Goal: Task Accomplishment & Management: Use online tool/utility

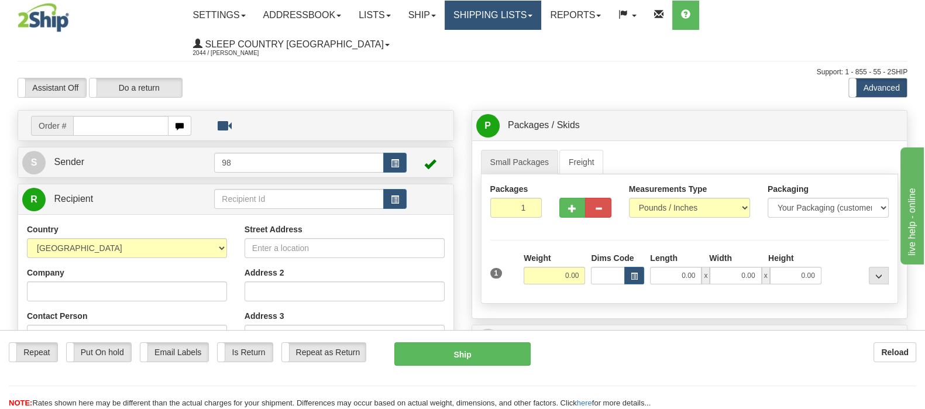
click at [526, 23] on link "Shipping lists" at bounding box center [492, 15] width 97 height 29
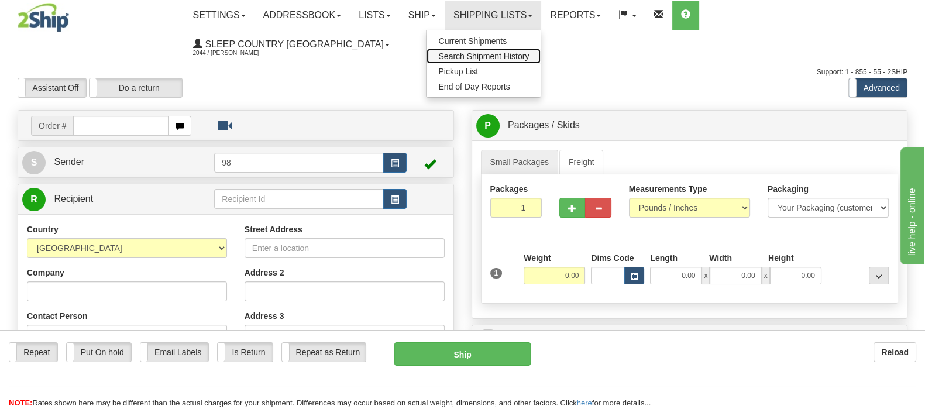
click at [532, 61] on link "Search Shipment History" at bounding box center [483, 56] width 114 height 15
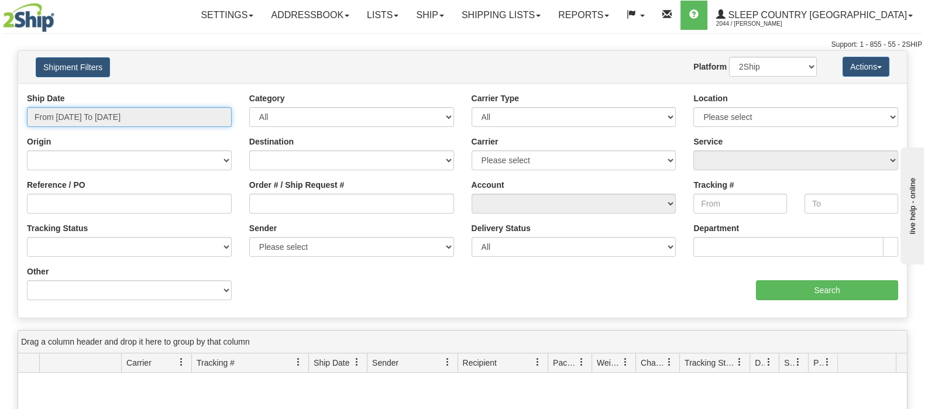
drag, startPoint x: 112, startPoint y: 115, endPoint x: 115, endPoint y: 167, distance: 52.1
click at [112, 116] on input "From [DATE] To [DATE]" at bounding box center [129, 117] width 205 height 20
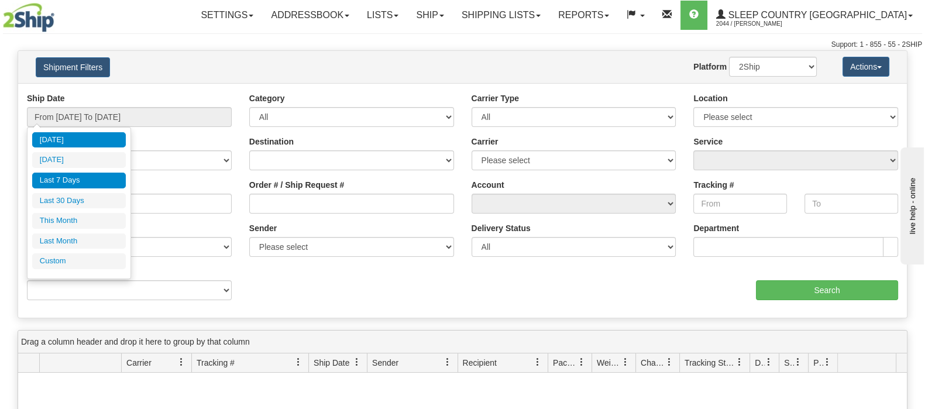
click at [117, 181] on li "Last 7 Days" at bounding box center [79, 181] width 94 height 16
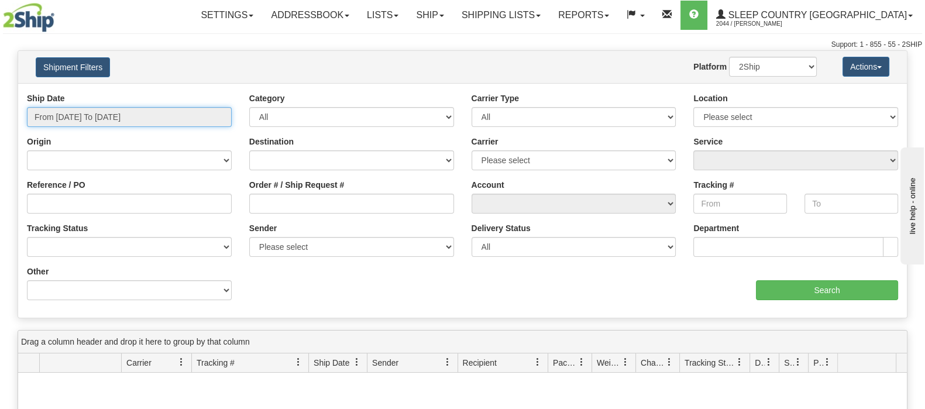
drag, startPoint x: 110, startPoint y: 118, endPoint x: 111, endPoint y: 148, distance: 29.9
click at [111, 118] on input "From 09/06/2025 To 09/12/2025" at bounding box center [129, 117] width 205 height 20
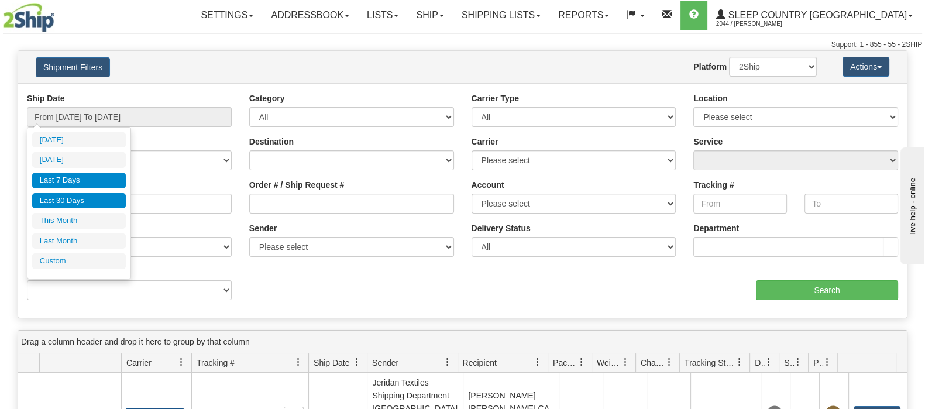
click at [109, 205] on li "Last 30 Days" at bounding box center [79, 201] width 94 height 16
type input "From 08/14/2025 To 09/12/2025"
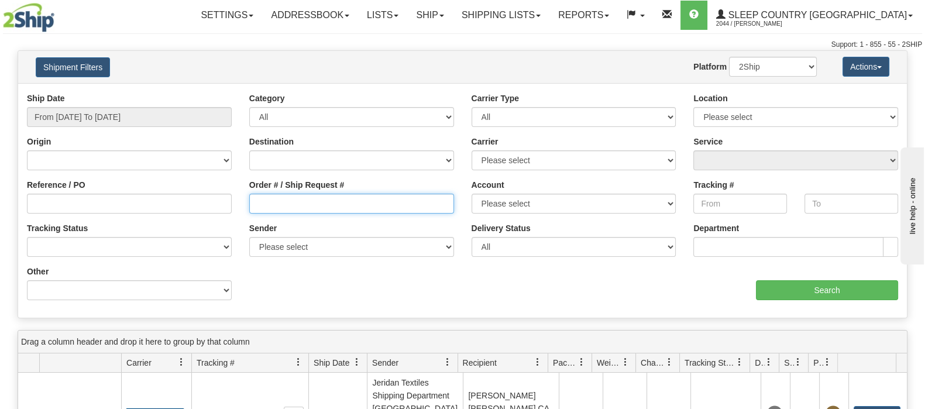
click at [290, 199] on input "Order # / Ship Request #" at bounding box center [351, 204] width 205 height 20
paste input "9000I077767"
type input "9000I077767"
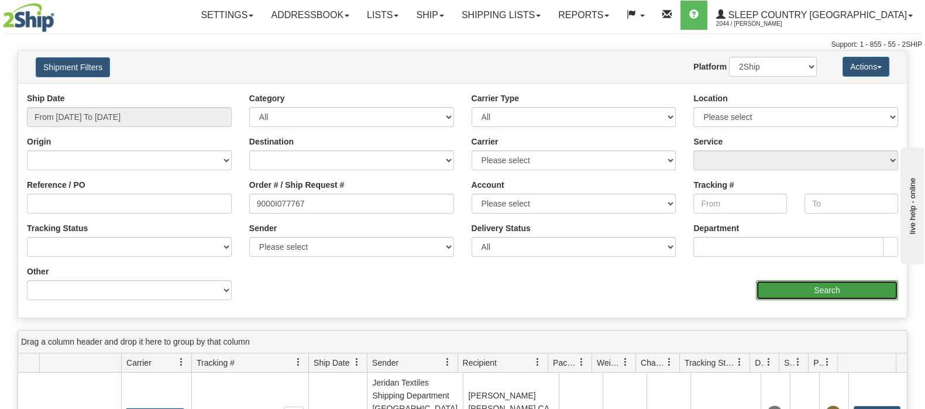
click at [795, 298] on input "Search" at bounding box center [827, 290] width 142 height 20
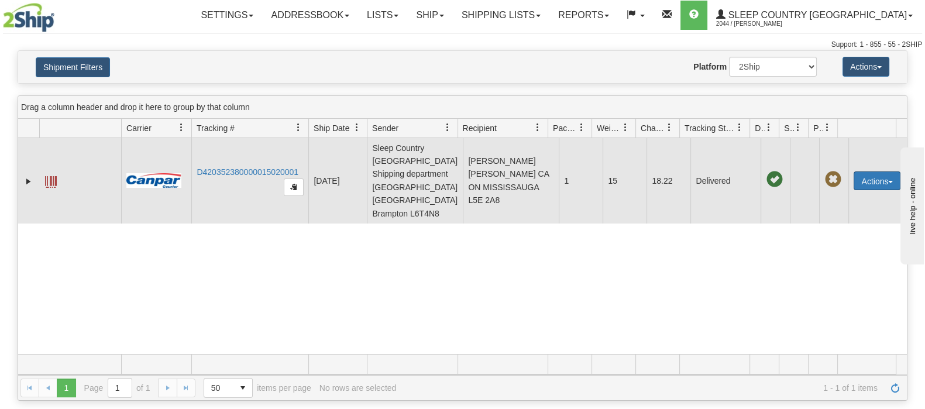
click at [871, 174] on button "Actions" at bounding box center [876, 180] width 47 height 19
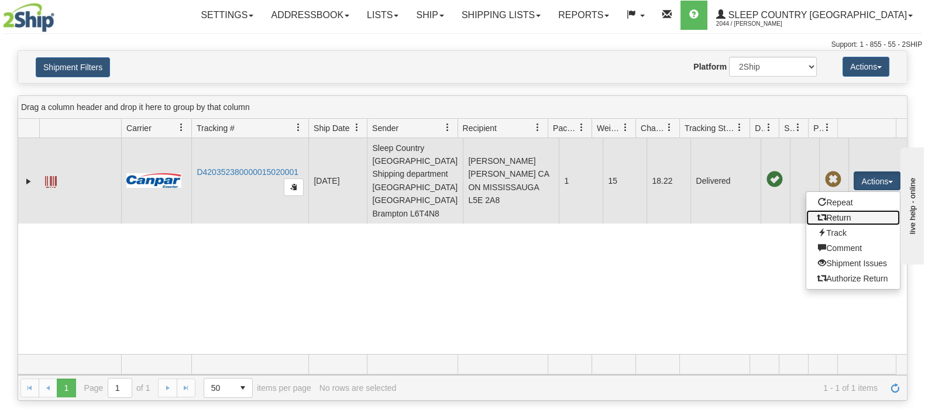
click at [833, 211] on link "Return" at bounding box center [853, 217] width 94 height 15
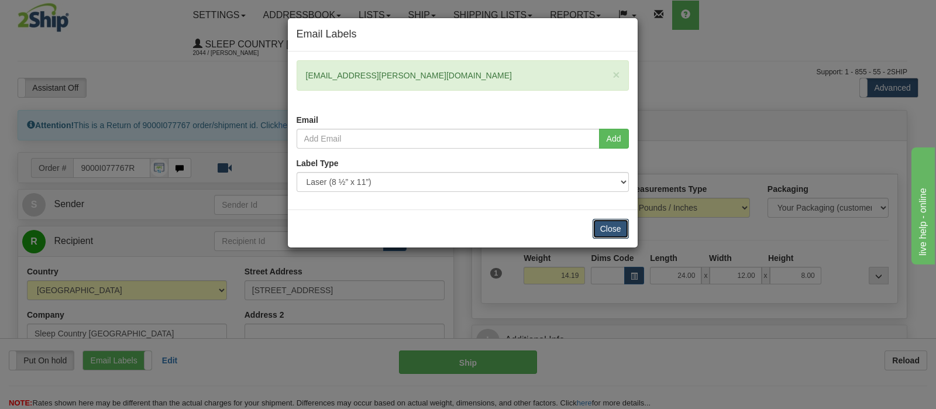
drag, startPoint x: 608, startPoint y: 224, endPoint x: 521, endPoint y: 235, distance: 87.2
click at [608, 225] on button "Close" at bounding box center [610, 229] width 36 height 20
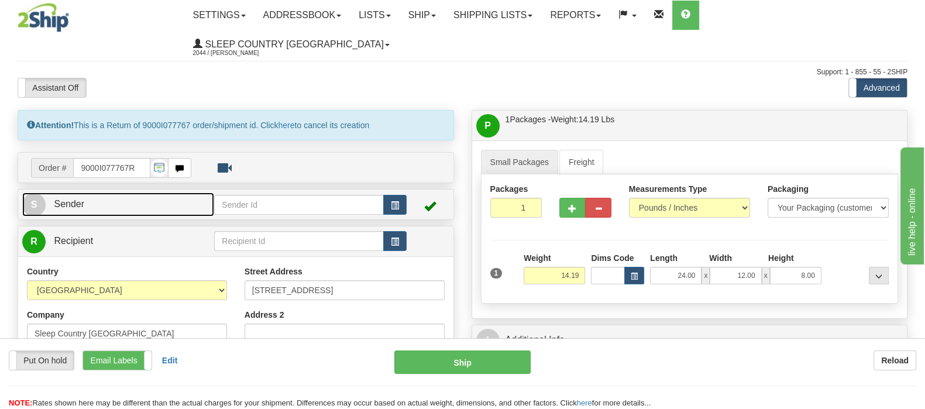
click at [73, 199] on span "Sender" at bounding box center [69, 204] width 30 height 10
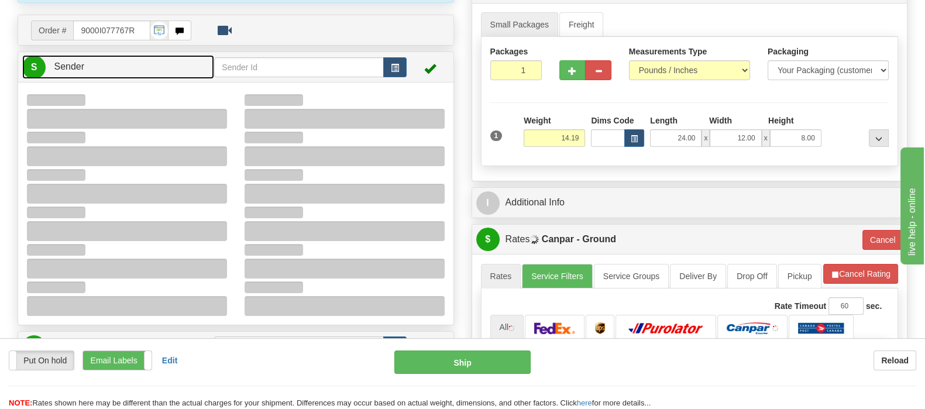
type input "14:42"
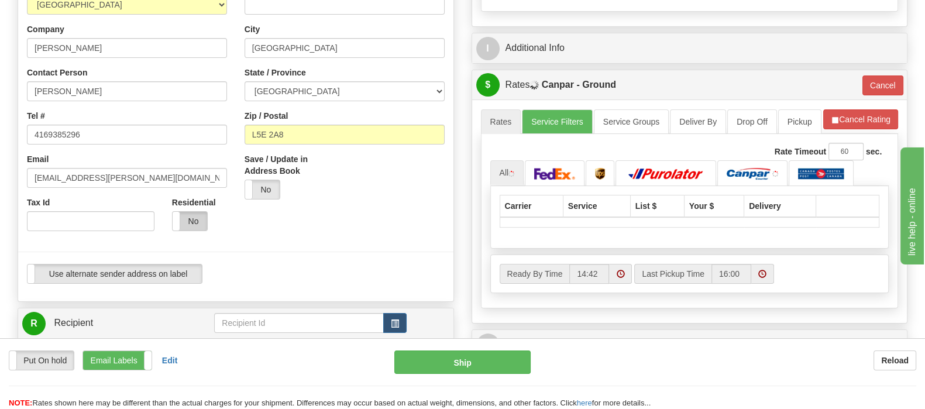
click at [191, 212] on label "No" at bounding box center [190, 221] width 35 height 19
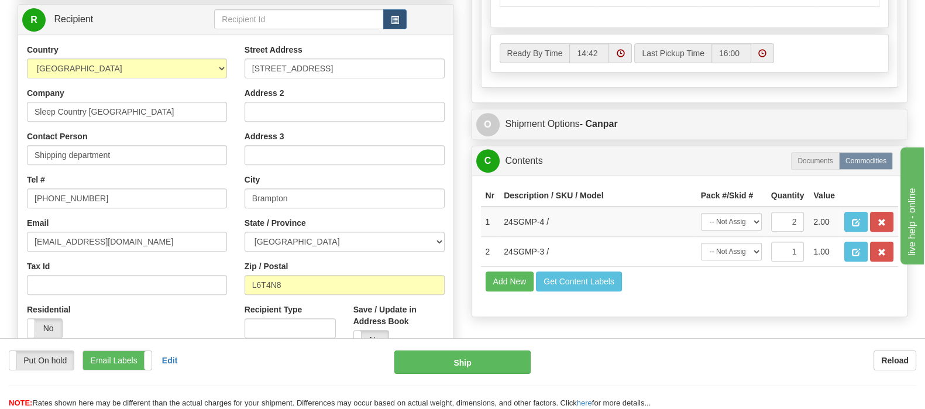
scroll to position [511, 0]
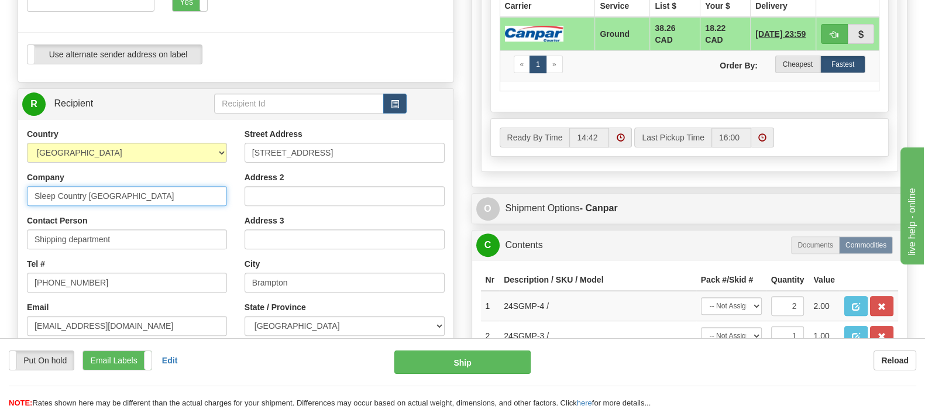
click at [33, 186] on input "Sleep Country [GEOGRAPHIC_DATA]" at bounding box center [127, 196] width 200 height 20
paste input "Belleville Hub"
type input "Belleville Hub - Sleep Country Canada"
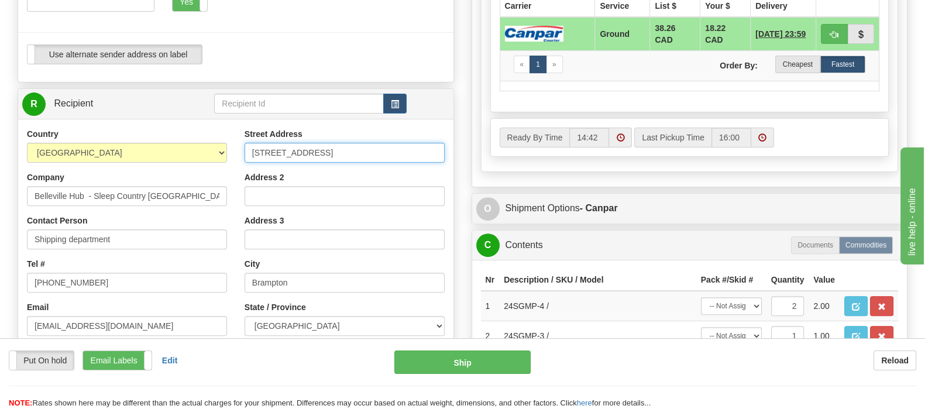
drag, startPoint x: 339, startPoint y: 123, endPoint x: 240, endPoint y: 127, distance: 99.5
click at [240, 128] on div "Street Address 7920 Airport Road Address 2 Address 3 City Brampton State / Prov…" at bounding box center [345, 285] width 218 height 315
paste input "520 COLLEGE ST EAST BELLEVILLE"
type input "520 COLLEGE ST EAST BELLEVILLE"
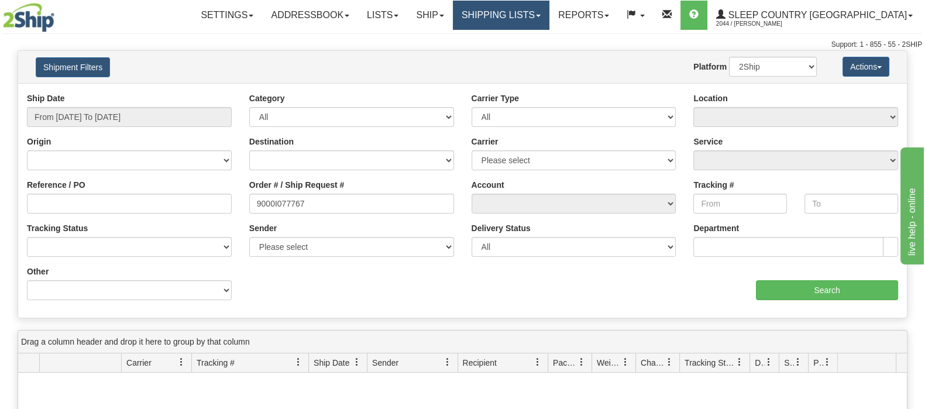
click at [549, 22] on link "Shipping lists" at bounding box center [501, 15] width 97 height 29
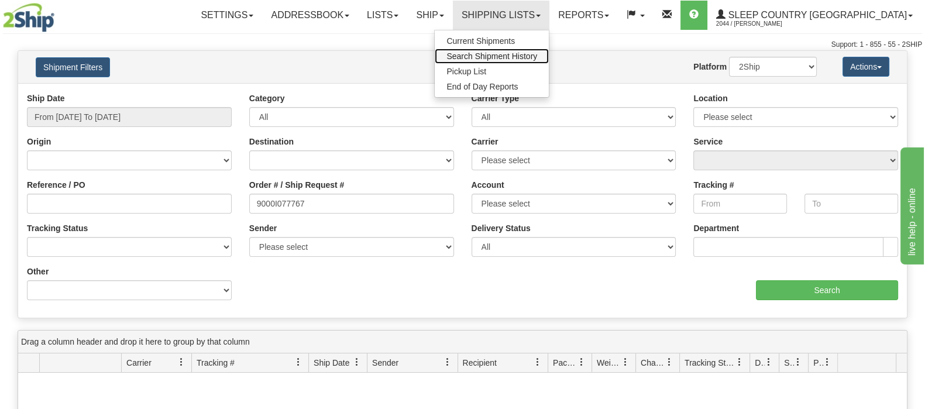
click at [549, 50] on link "Search Shipment History" at bounding box center [492, 56] width 114 height 15
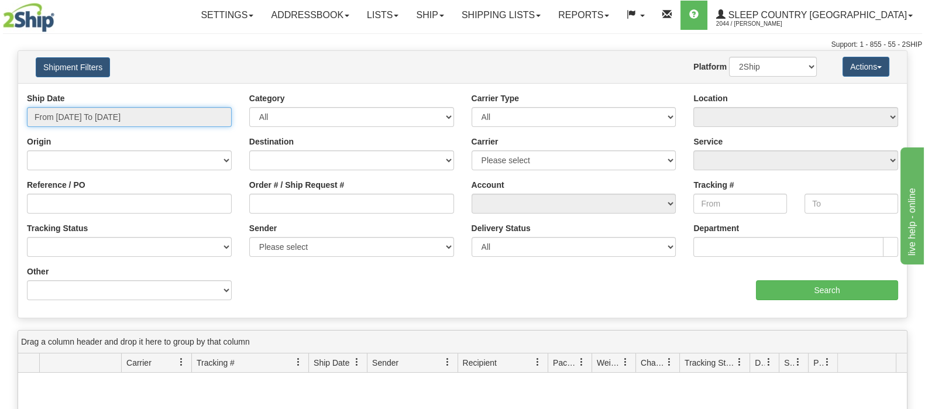
click at [143, 115] on input "From [DATE] To [DATE]" at bounding box center [129, 117] width 205 height 20
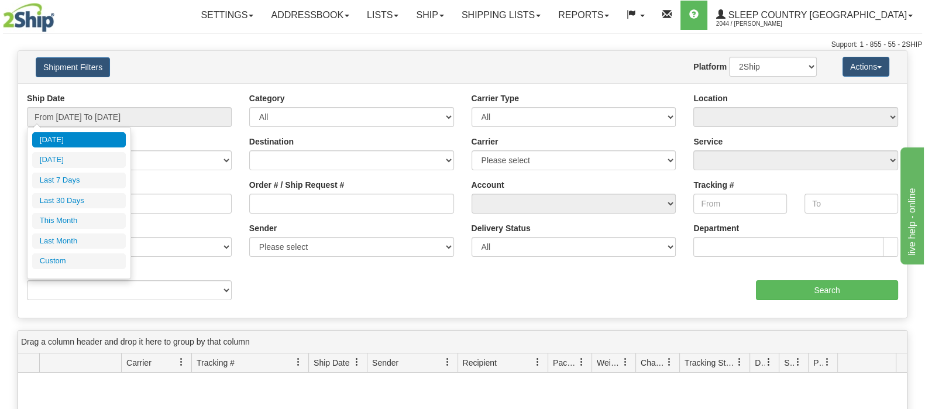
drag, startPoint x: 110, startPoint y: 206, endPoint x: 188, endPoint y: 224, distance: 80.3
click at [111, 206] on li "Last 30 Days" at bounding box center [79, 201] width 94 height 16
type input "From [DATE] To [DATE]"
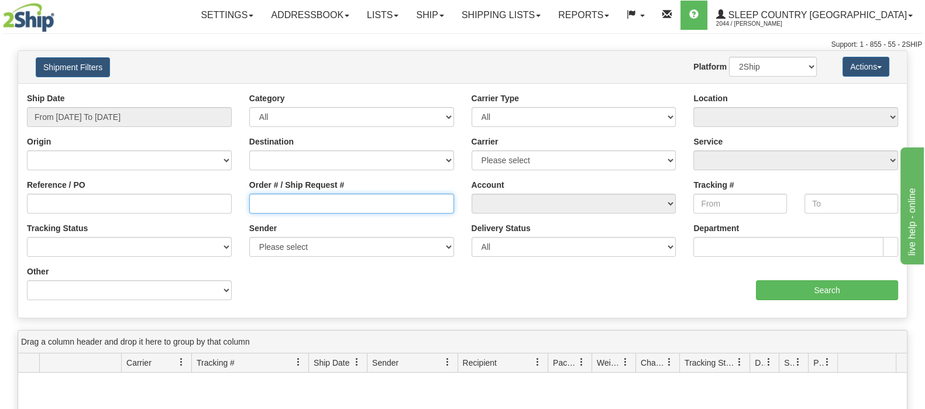
click at [332, 209] on input "Order # / Ship Request #" at bounding box center [351, 204] width 205 height 20
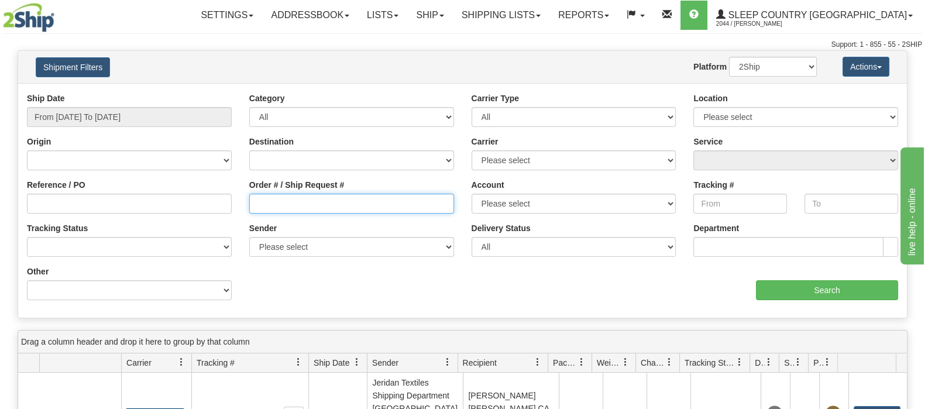
click at [352, 209] on input "Order # / Ship Request #" at bounding box center [351, 204] width 205 height 20
paste input "9000I077767"
type input "9000I077767"
click at [544, 301] on div "Ship Date From 08/14/2025 To 09/12/2025 Category All Inbound Outbound Carrier T…" at bounding box center [462, 200] width 888 height 216
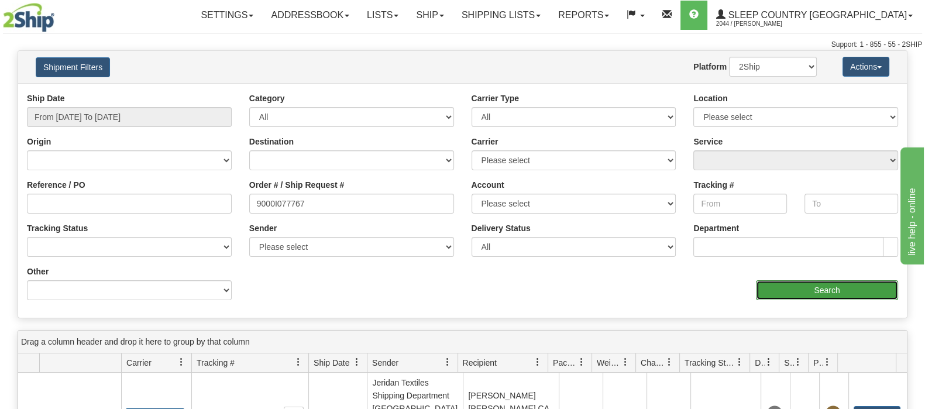
click at [839, 294] on input "Search" at bounding box center [827, 290] width 142 height 20
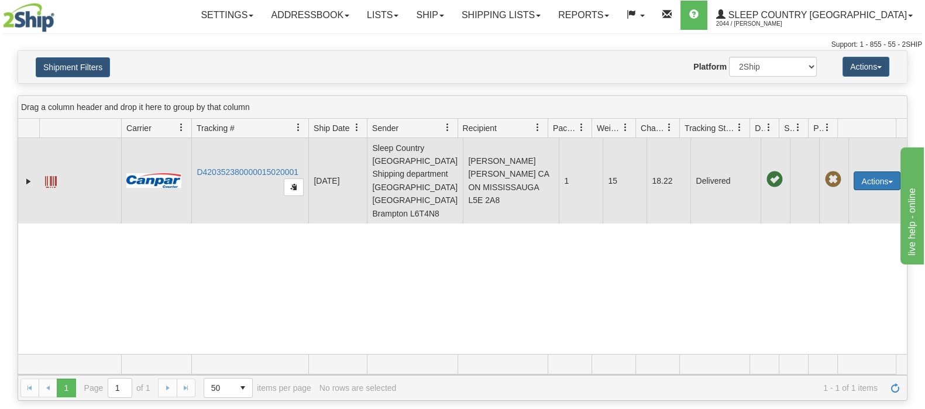
click at [853, 175] on button "Actions" at bounding box center [876, 180] width 47 height 19
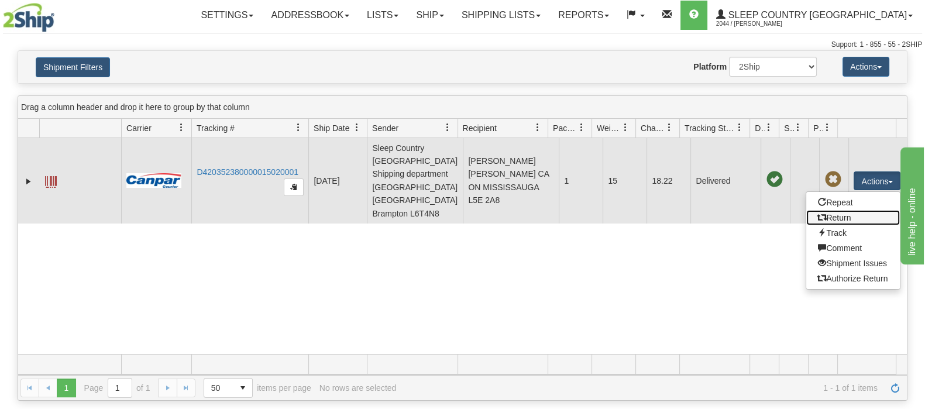
click at [843, 213] on link "Return" at bounding box center [853, 217] width 94 height 15
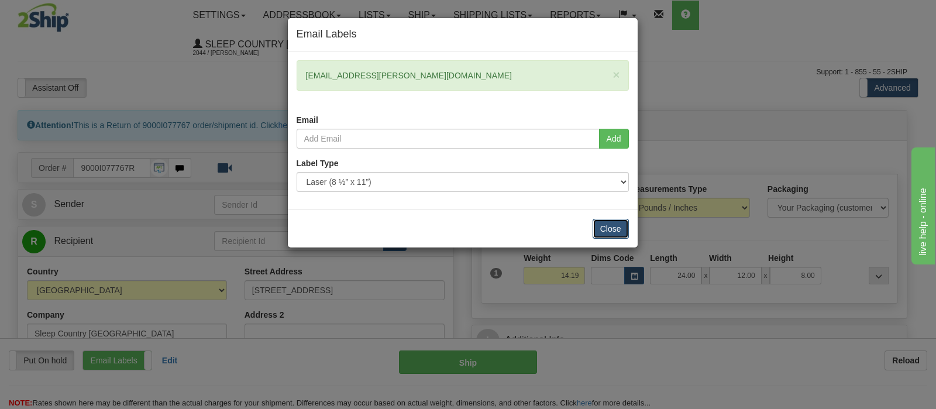
click at [604, 228] on button "Close" at bounding box center [610, 229] width 36 height 20
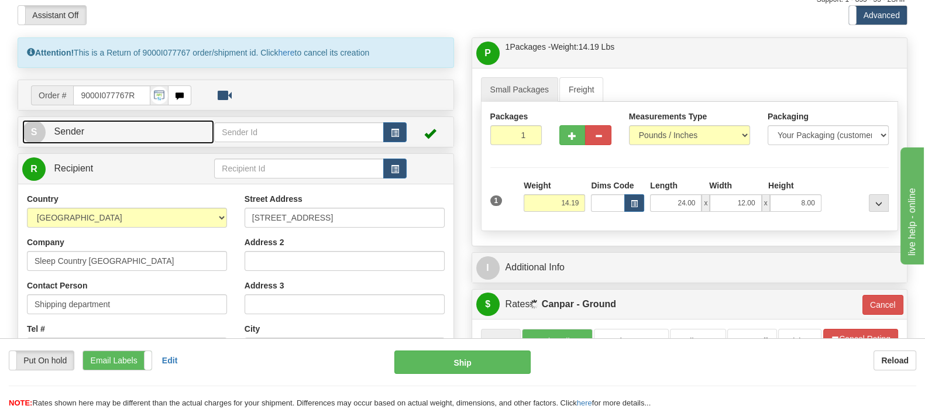
click at [165, 120] on link "S Sender" at bounding box center [118, 132] width 192 height 24
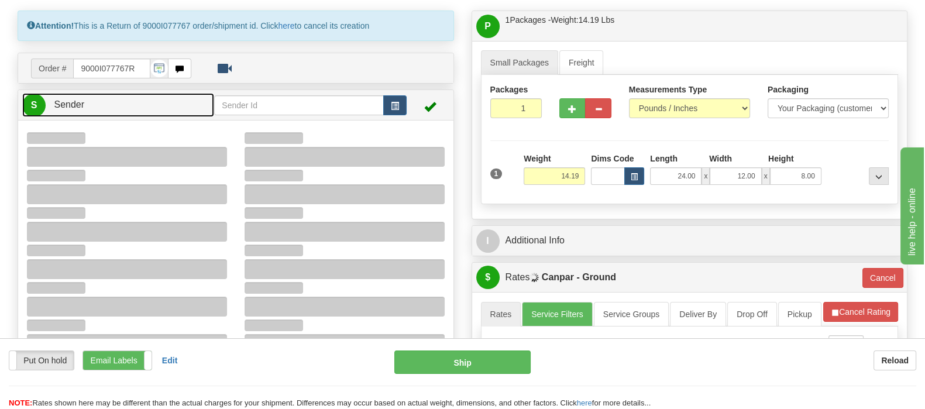
scroll to position [219, 0]
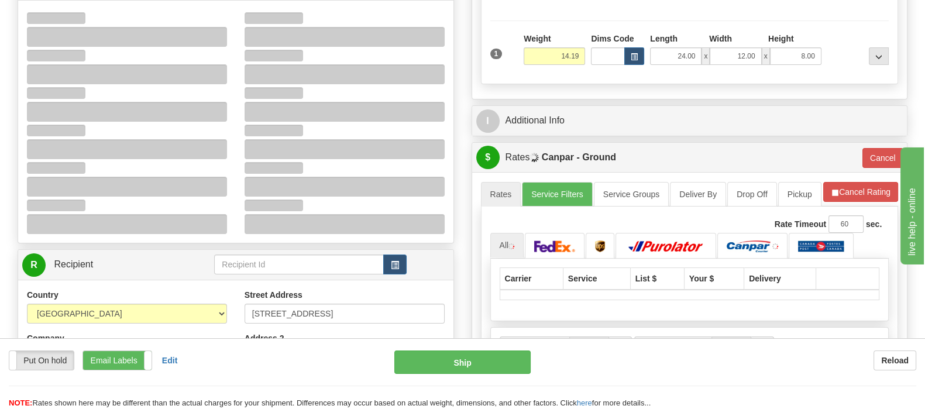
type input "14:45"
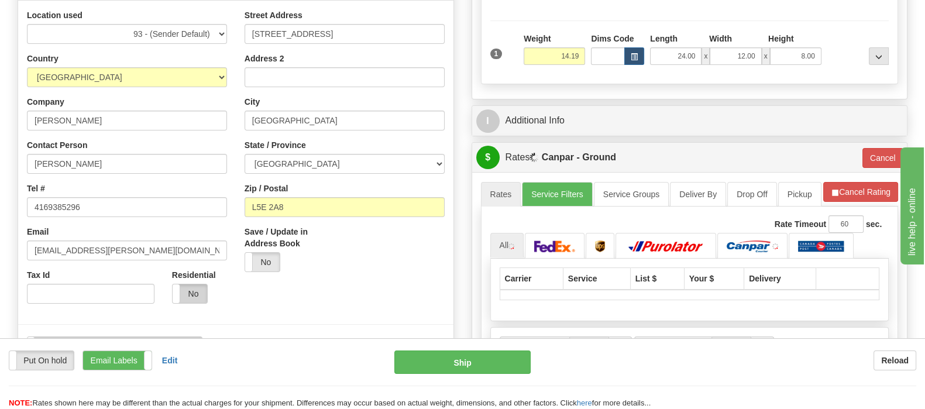
click at [191, 284] on label "No" at bounding box center [190, 293] width 35 height 19
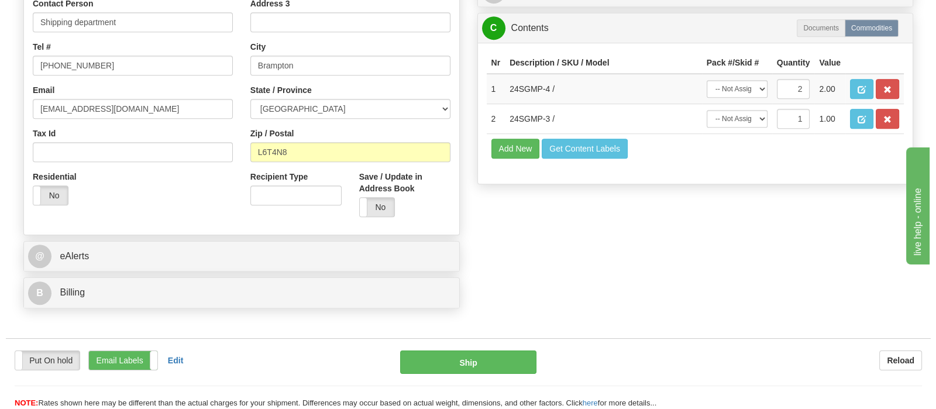
scroll to position [731, 0]
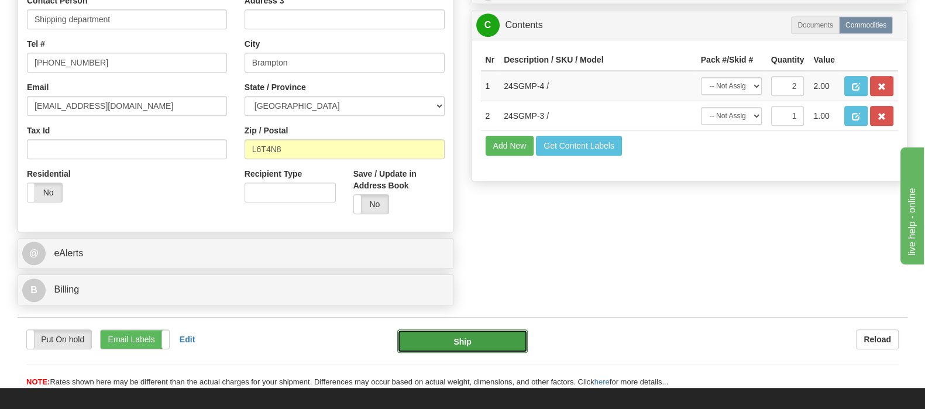
click at [430, 329] on button "Ship" at bounding box center [462, 340] width 131 height 23
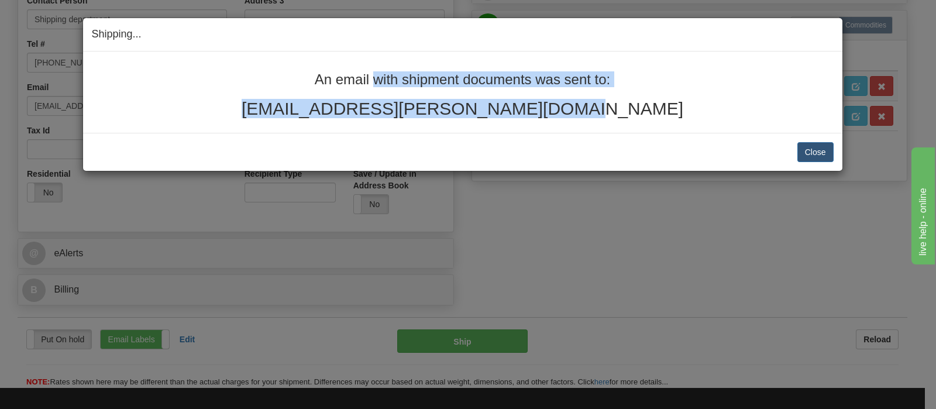
drag, startPoint x: 579, startPoint y: 118, endPoint x: 309, endPoint y: 75, distance: 273.0
click at [312, 75] on div "An email with shipment documents was sent to: claudialangill@rogers.com" at bounding box center [463, 95] width 742 height 46
copy div "An email with shipment documents was sent to: claudialangill@rogers.com"
click at [811, 144] on button "Close" at bounding box center [815, 152] width 36 height 20
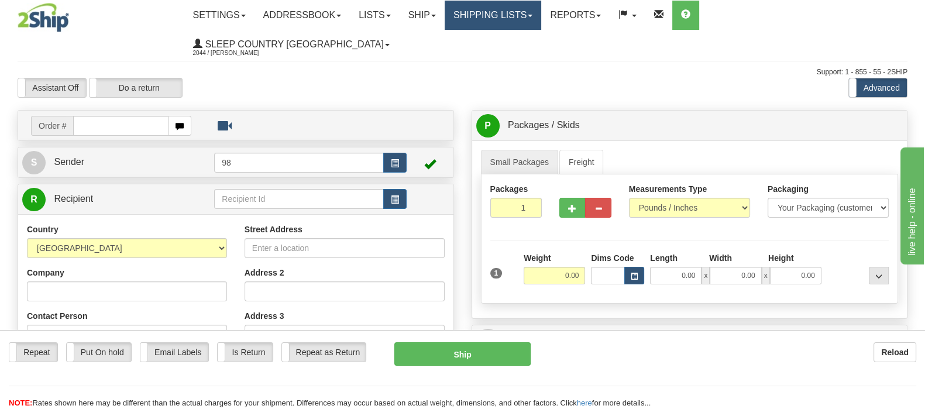
click at [541, 25] on link "Shipping lists" at bounding box center [492, 15] width 97 height 29
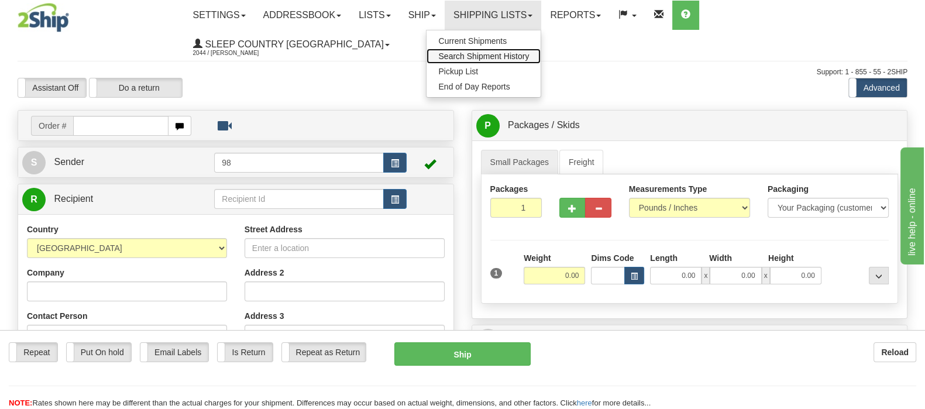
drag, startPoint x: 539, startPoint y: 59, endPoint x: 493, endPoint y: 175, distance: 125.2
click at [540, 60] on link "Search Shipment History" at bounding box center [483, 56] width 114 height 15
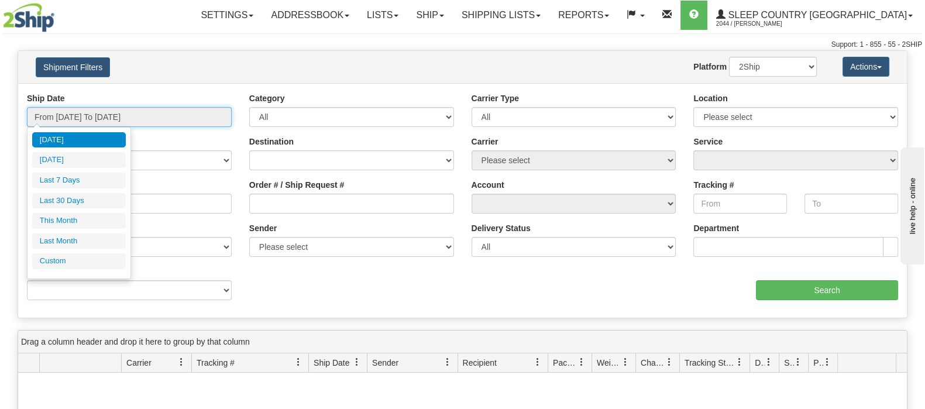
click at [178, 117] on input "From [DATE] To [DATE]" at bounding box center [129, 117] width 205 height 20
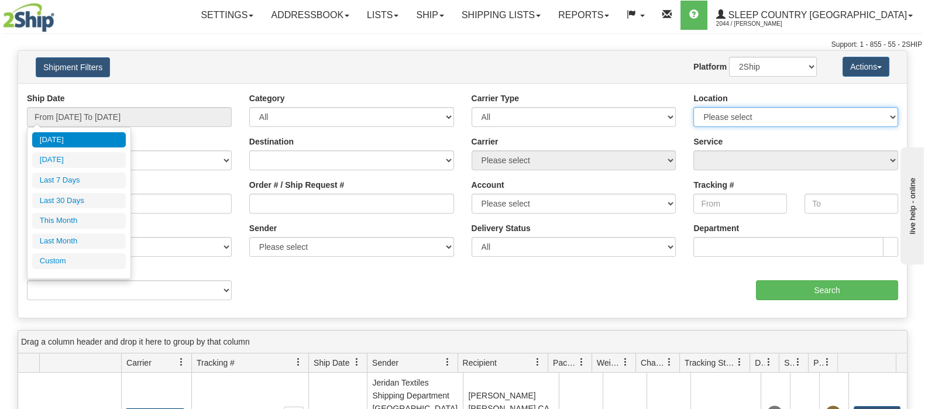
click at [790, 110] on select "Please select [GEOGRAPHIC_DATA] 921 922 93 94 97 390 915 916 98 902 95 96 90 91…" at bounding box center [795, 117] width 205 height 20
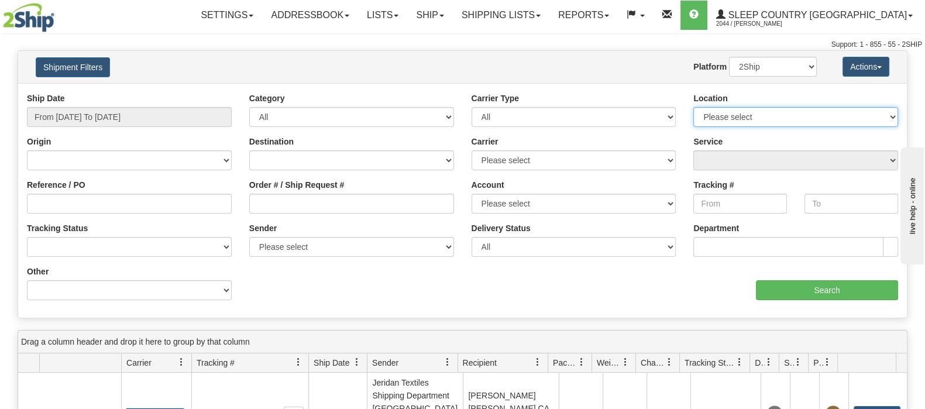
click at [792, 121] on select "Please select [GEOGRAPHIC_DATA] 921 922 93 94 97 390 915 916 98 902 95 96 90 91…" at bounding box center [795, 117] width 205 height 20
click at [788, 124] on select "Please select [GEOGRAPHIC_DATA] 921 922 93 94 97 390 915 916 98 902 95 96 90 91…" at bounding box center [795, 117] width 205 height 20
